Goal: Task Accomplishment & Management: Use online tool/utility

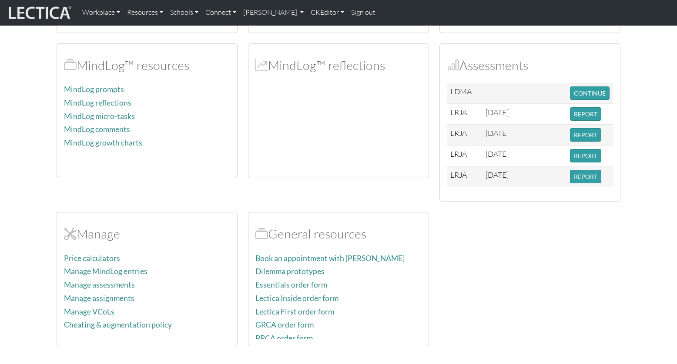
scroll to position [216, 0]
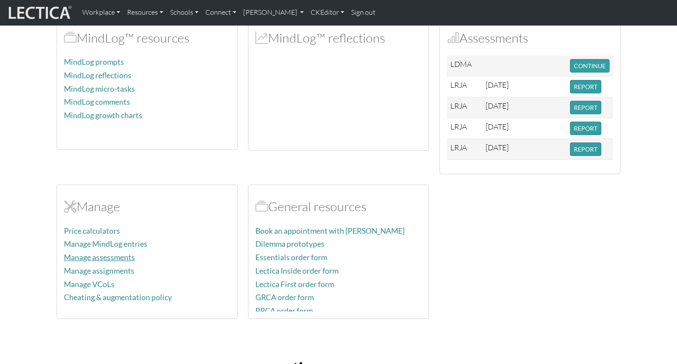
click at [93, 253] on link "Manage assessments" at bounding box center [99, 257] width 71 height 9
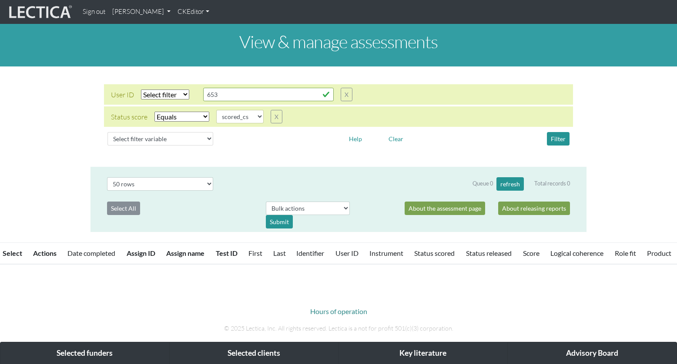
select select "scored_cs"
select select "50"
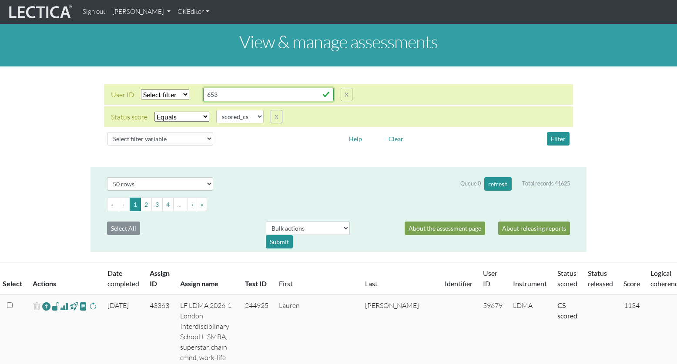
drag, startPoint x: 220, startPoint y: 91, endPoint x: 201, endPoint y: 88, distance: 19.3
click at [203, 88] on input "653" at bounding box center [268, 94] width 130 height 13
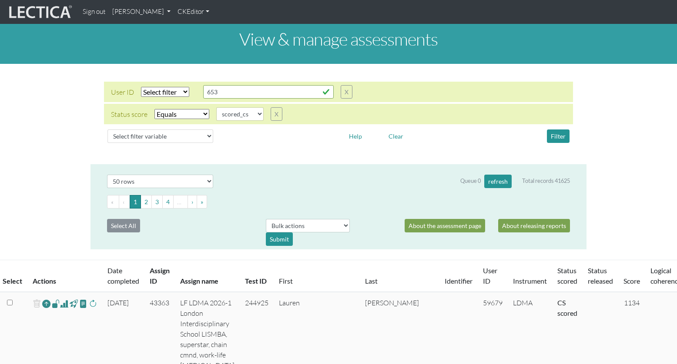
click at [174, 109] on select "Select filter Equals Does not equal" at bounding box center [181, 114] width 55 height 10
select select "not_iexact"
click at [154, 109] on select "Select filter Equals Does not equal" at bounding box center [181, 114] width 55 height 10
click at [137, 130] on select "Select filter variable Assignment name Assignment ID Clarity persuasive Clarity…" at bounding box center [160, 136] width 106 height 13
select select "user__first_name"
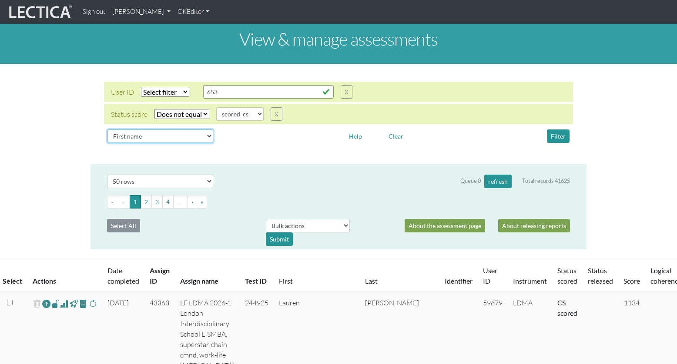
click at [107, 143] on select "Select filter variable Assignment name Assignment ID Clarity persuasive Clarity…" at bounding box center [160, 136] width 106 height 13
select select
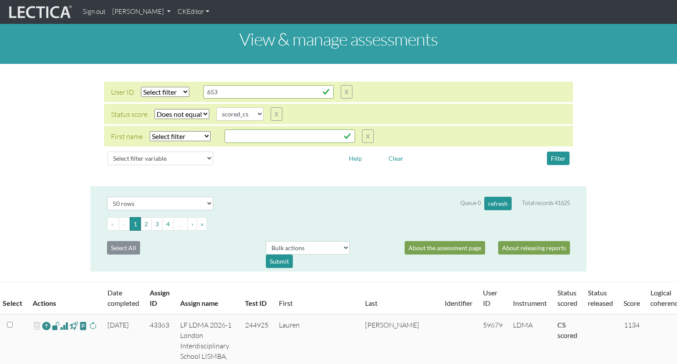
click at [180, 131] on select "Select filter Equals Does not equal Contains Does not contain Starts with Ends …" at bounding box center [180, 136] width 61 height 10
select select "iexact"
click at [150, 131] on select "Select filter Equals Does not equal Contains Does not contain Starts with Ends …" at bounding box center [180, 136] width 61 height 10
click at [230, 130] on input "text" at bounding box center [289, 136] width 130 height 13
type input "Eve"
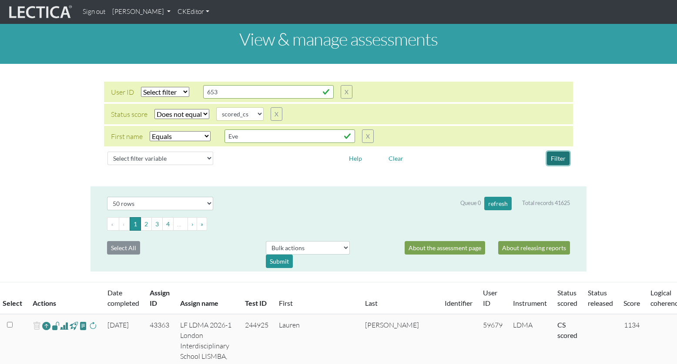
click at [560, 152] on button "Filter" at bounding box center [558, 158] width 23 height 13
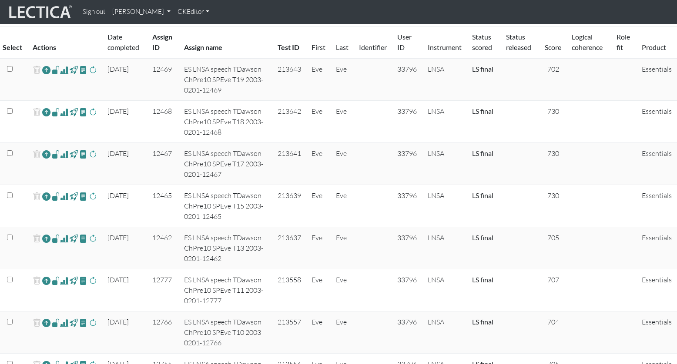
scroll to position [212, 0]
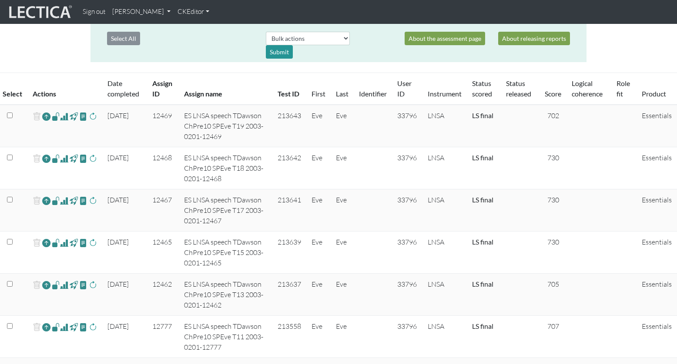
click at [60, 111] on span at bounding box center [64, 116] width 8 height 10
